Goal: Task Accomplishment & Management: Complete application form

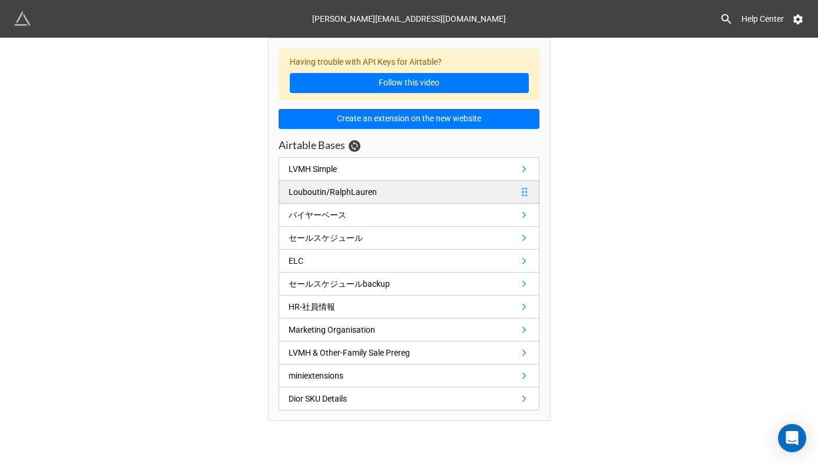
click at [389, 196] on link "Louboutin/RalphLauren" at bounding box center [409, 192] width 261 height 23
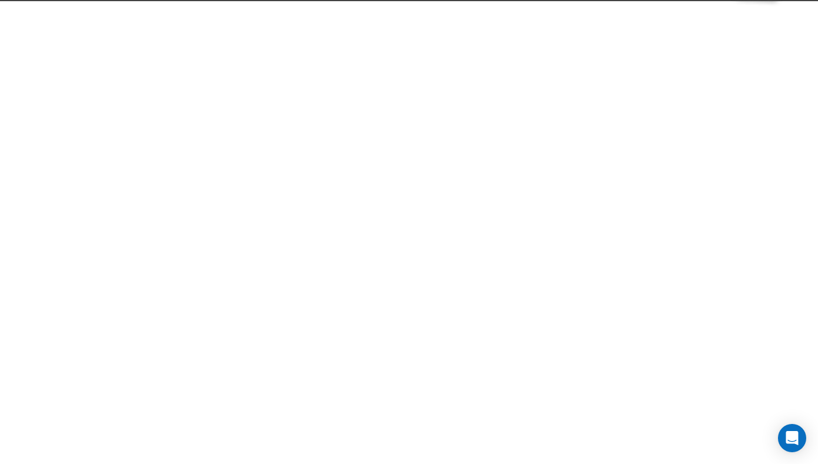
click at [389, 196] on div at bounding box center [409, 232] width 818 height 464
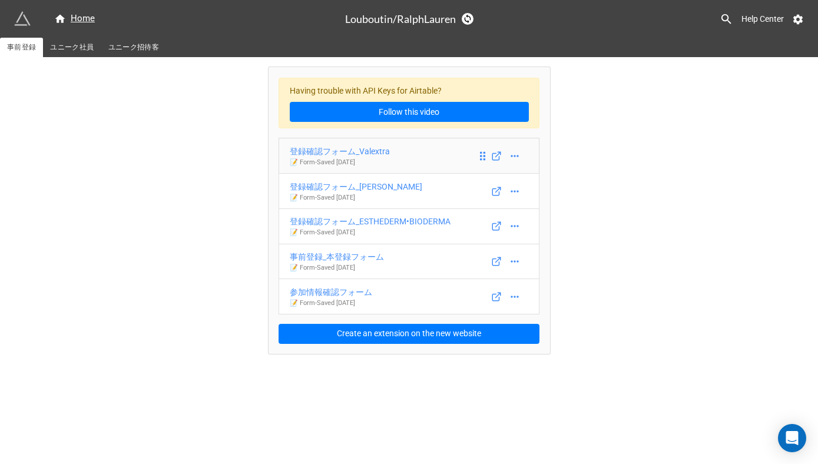
click at [373, 152] on div "登録確認フォーム_Valextra" at bounding box center [340, 151] width 100 height 13
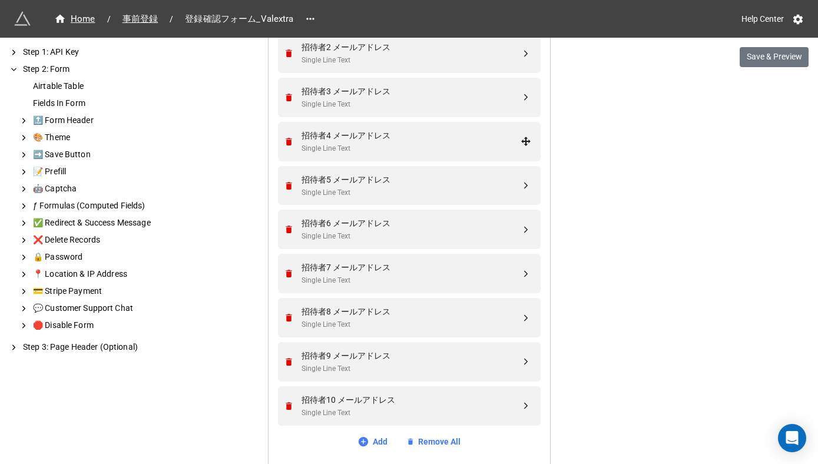
scroll to position [1011, 0]
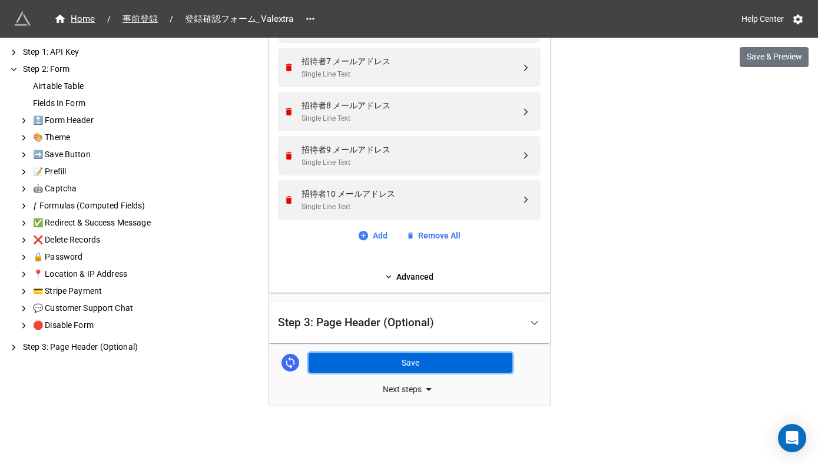
click at [382, 362] on button "Save" at bounding box center [411, 363] width 204 height 20
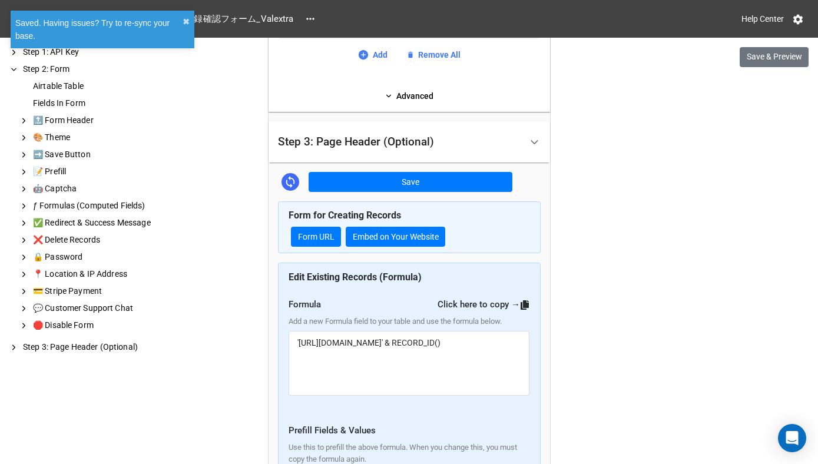
scroll to position [1204, 0]
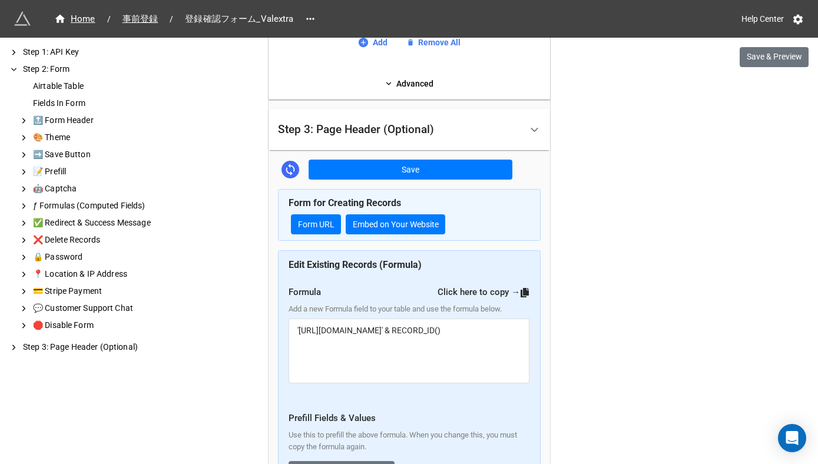
click at [521, 294] on icon at bounding box center [525, 292] width 8 height 9
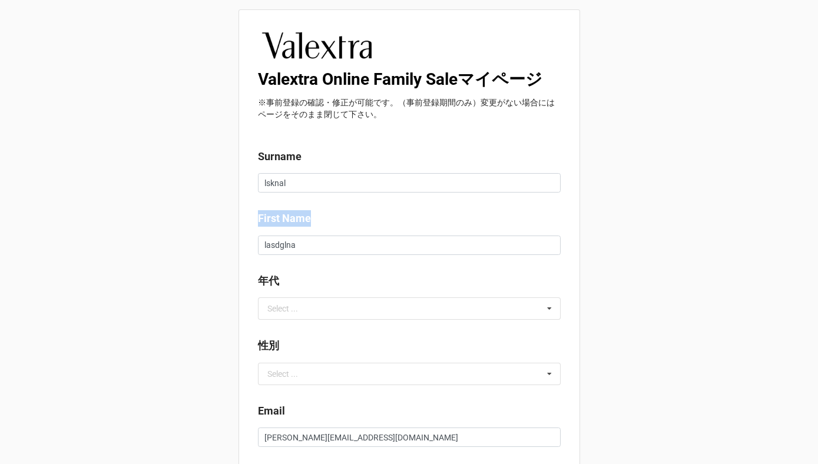
drag, startPoint x: 309, startPoint y: 220, endPoint x: 250, endPoint y: 220, distance: 58.3
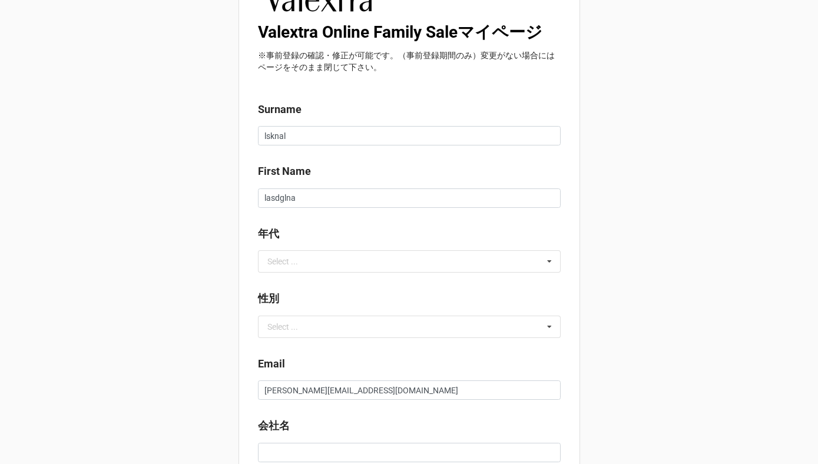
click at [352, 227] on b "年代" at bounding box center [409, 236] width 303 height 21
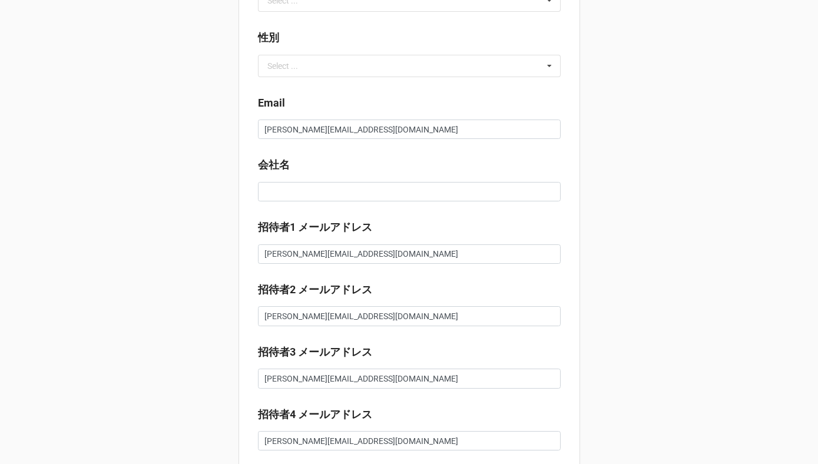
scroll to position [117, 0]
